Goal: Task Accomplishment & Management: Manage account settings

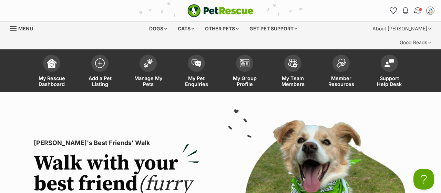
click at [417, 10] on img "Conversations" at bounding box center [418, 10] width 9 height 9
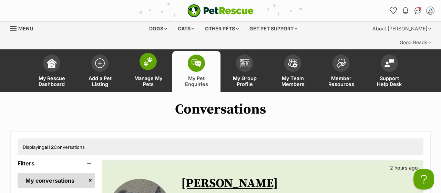
click at [146, 75] on span "Manage My Pets" at bounding box center [148, 81] width 31 height 12
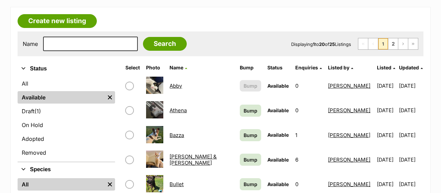
scroll to position [143, 0]
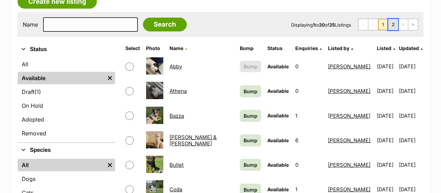
click at [393, 19] on link "2" at bounding box center [393, 24] width 10 height 11
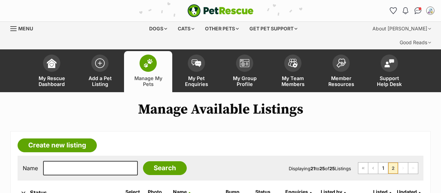
scroll to position [108, 0]
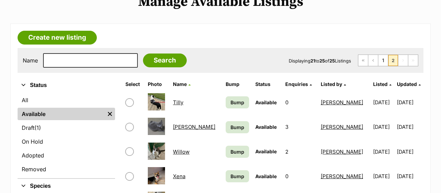
click at [185, 123] on link "[PERSON_NAME]" at bounding box center [194, 126] width 42 height 7
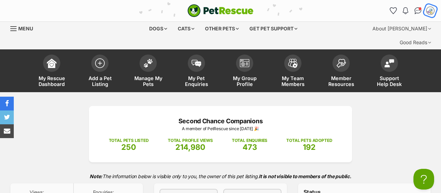
click at [434, 12] on div "My account" at bounding box center [430, 11] width 11 height 11
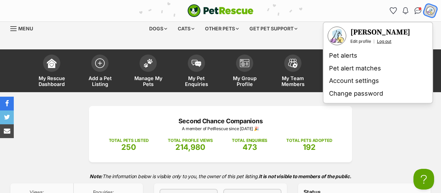
click at [385, 42] on link "Log out" at bounding box center [384, 42] width 14 height 6
